Goal: Transaction & Acquisition: Obtain resource

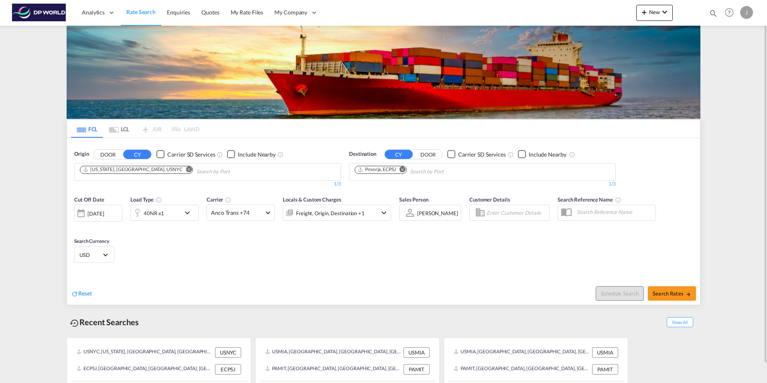
click at [186, 168] on md-icon "Remove" at bounding box center [189, 169] width 6 height 6
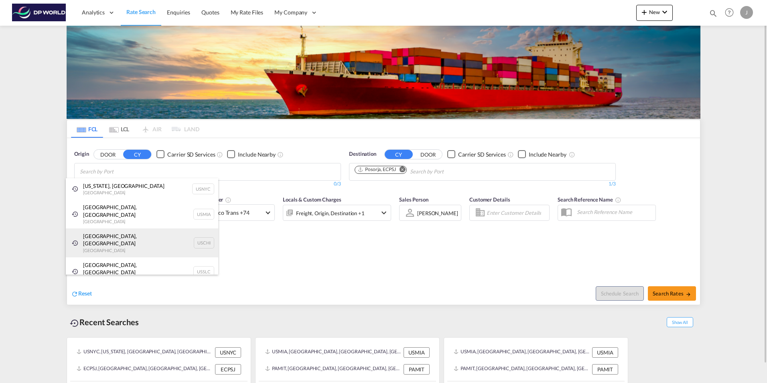
click at [102, 233] on div "[GEOGRAPHIC_DATA], IL United States USCHI" at bounding box center [142, 242] width 152 height 29
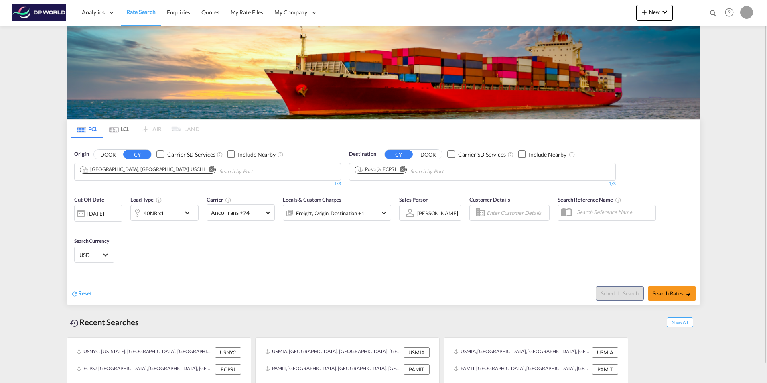
click at [403, 168] on md-icon "Remove" at bounding box center [402, 169] width 6 height 6
click at [371, 175] on body "Analytics Dashboard Rate Search Enquiries Quotes My Rate Files My Company" at bounding box center [383, 191] width 767 height 383
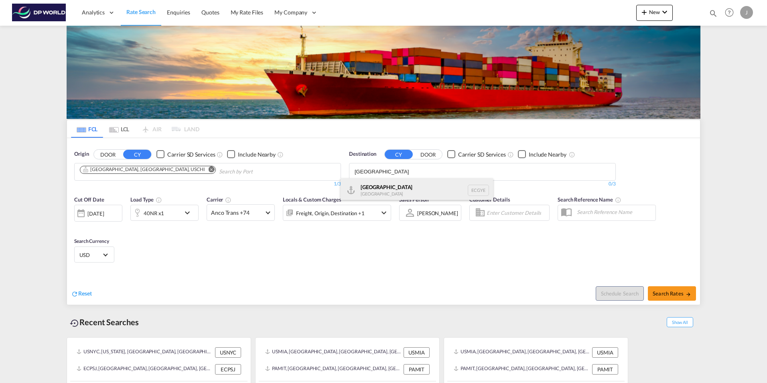
type input "[GEOGRAPHIC_DATA]"
click at [375, 189] on div "Guayaquil [GEOGRAPHIC_DATA] [GEOGRAPHIC_DATA]" at bounding box center [416, 190] width 152 height 24
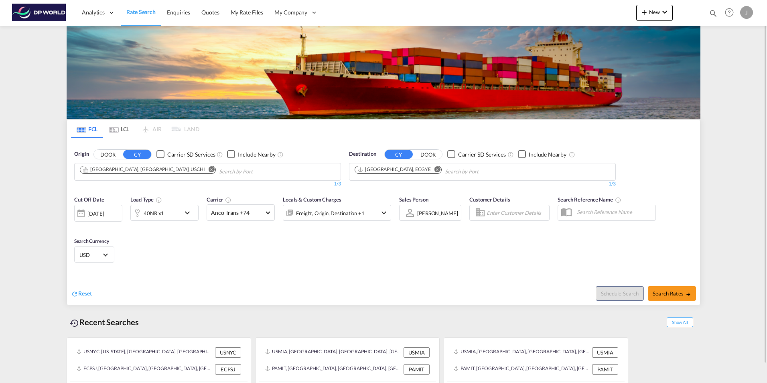
click at [174, 213] on div "40NR x1" at bounding box center [156, 213] width 50 height 16
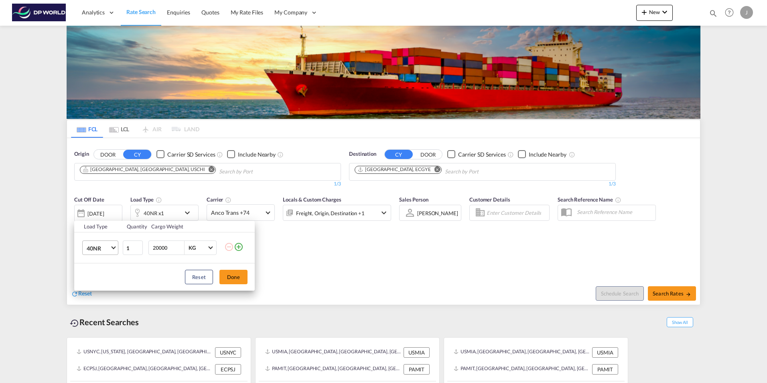
click at [109, 248] on span "40NR" at bounding box center [98, 248] width 23 height 8
click at [96, 203] on div "20GP" at bounding box center [94, 206] width 14 height 8
click at [235, 278] on button "Done" at bounding box center [233, 277] width 28 height 14
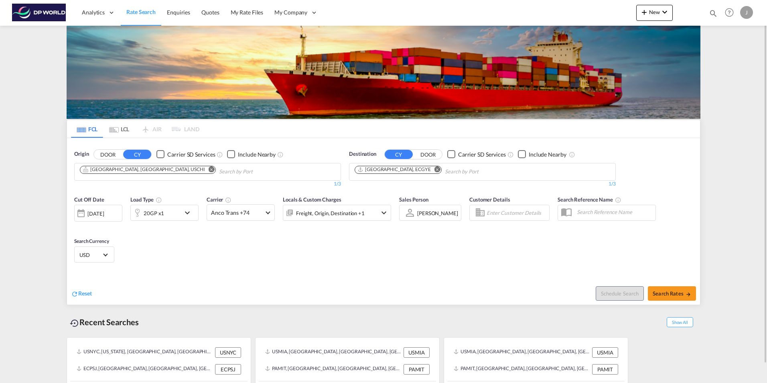
click at [82, 213] on div at bounding box center [81, 213] width 13 height 16
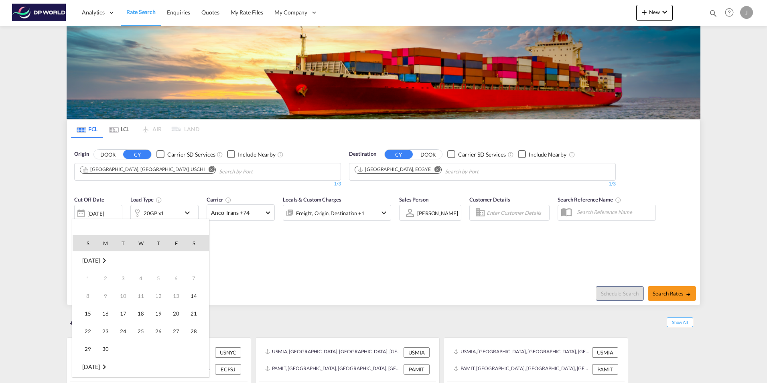
scroll to position [319, 0]
click at [176, 310] on span "19" at bounding box center [176, 313] width 16 height 16
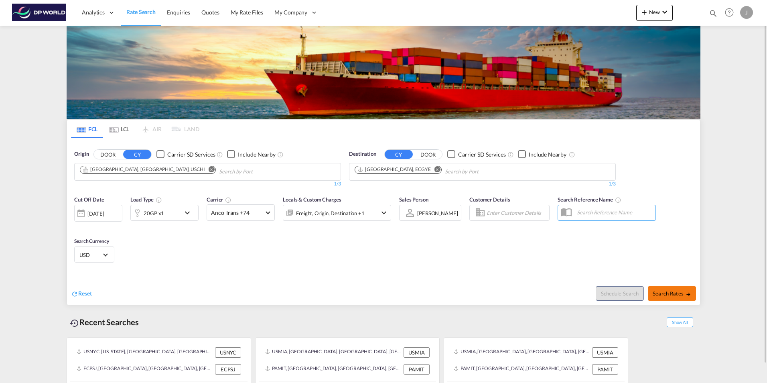
click at [665, 296] on span "Search Rates" at bounding box center [672, 293] width 39 height 6
type input "USCHI to ECGYE / [DATE]"
